Goal: Browse casually

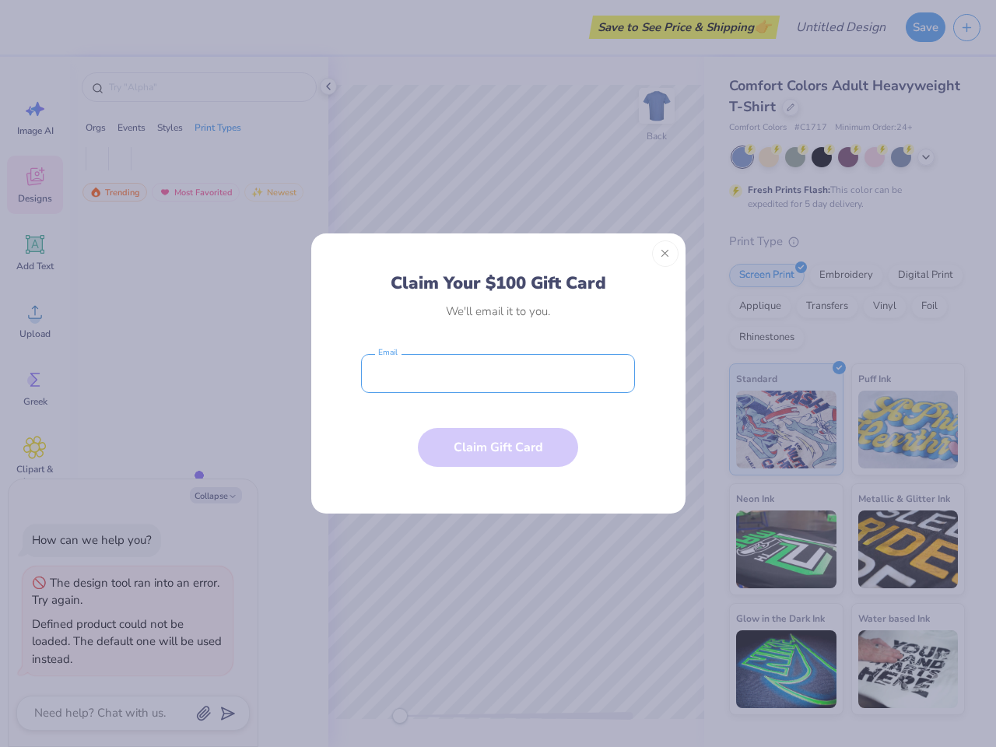
type textarea "x"
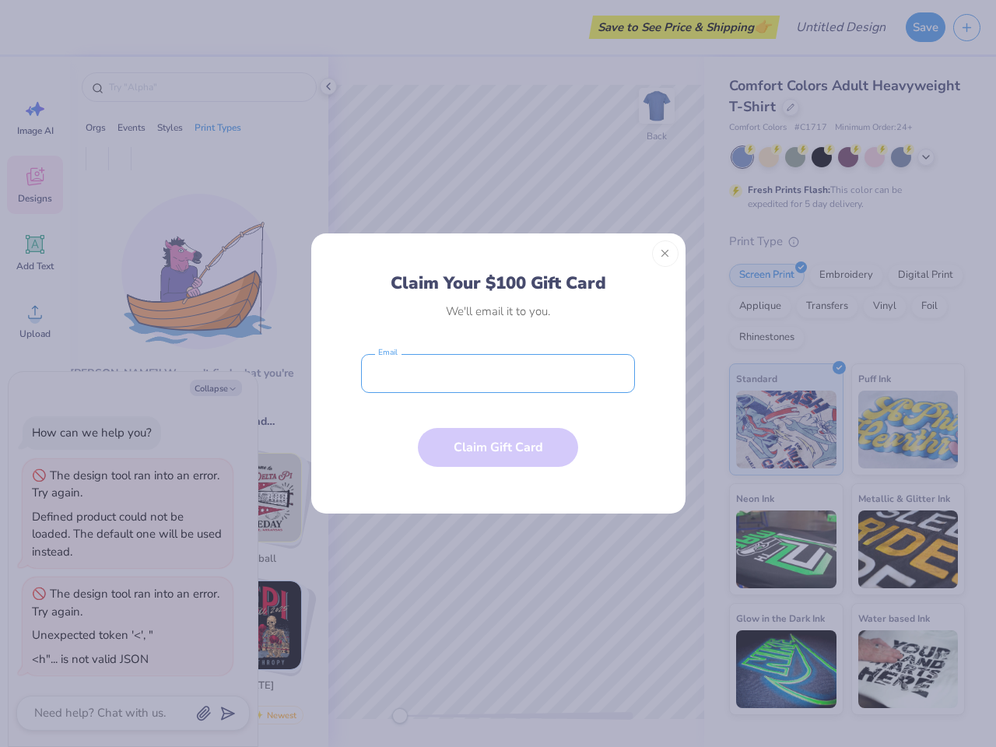
click at [498, 373] on input "email" at bounding box center [498, 373] width 274 height 39
click at [665, 254] on button "Close" at bounding box center [665, 253] width 26 height 26
